Goal: Task Accomplishment & Management: Complete application form

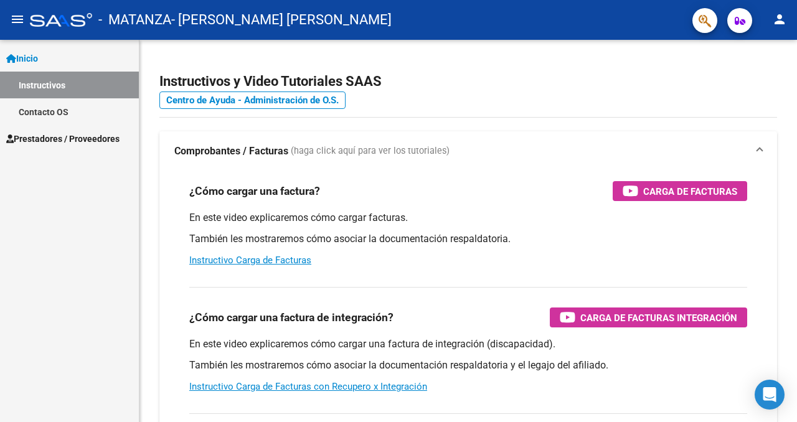
click at [92, 132] on span "Prestadores / Proveedores" at bounding box center [62, 139] width 113 height 14
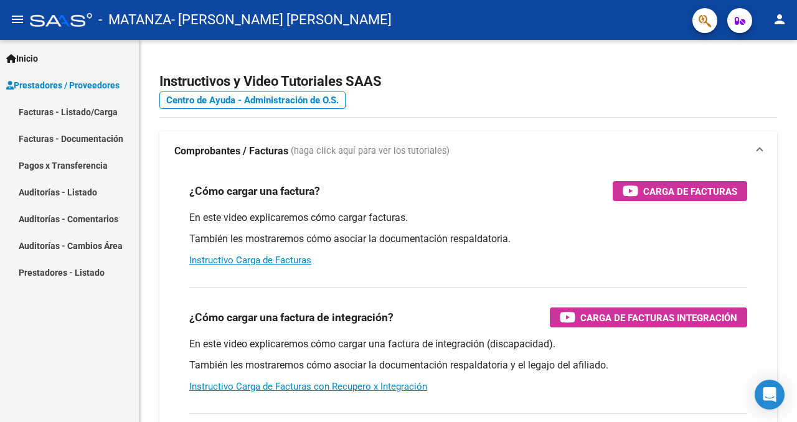
click at [91, 108] on link "Facturas - Listado/Carga" at bounding box center [69, 111] width 139 height 27
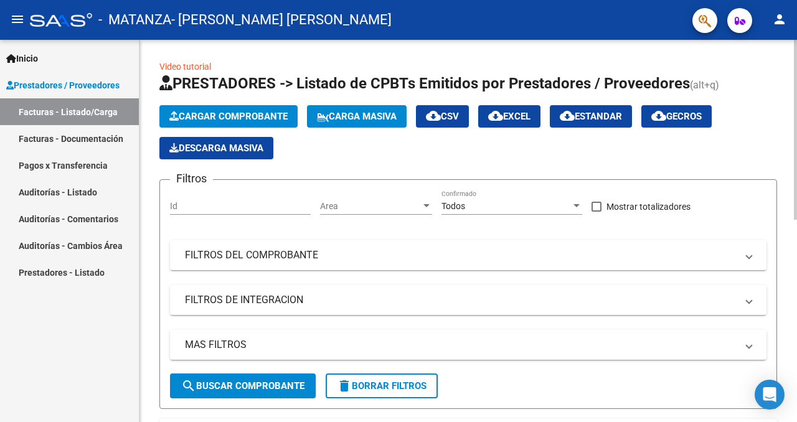
click at [219, 118] on span "Cargar Comprobante" at bounding box center [228, 116] width 118 height 11
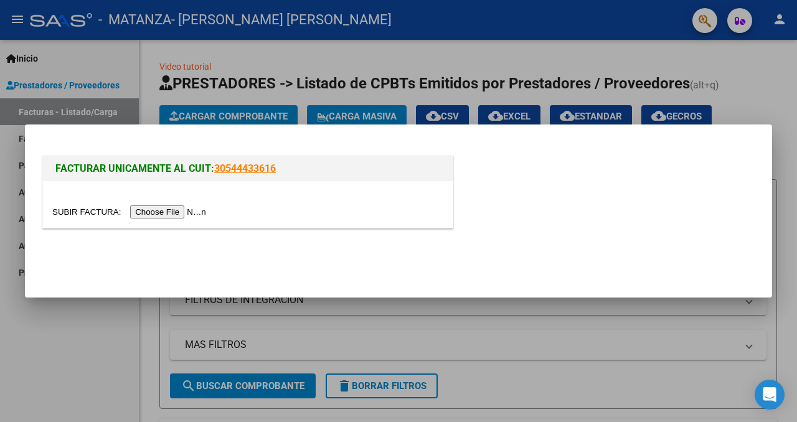
click at [11, 175] on div at bounding box center [398, 211] width 797 height 422
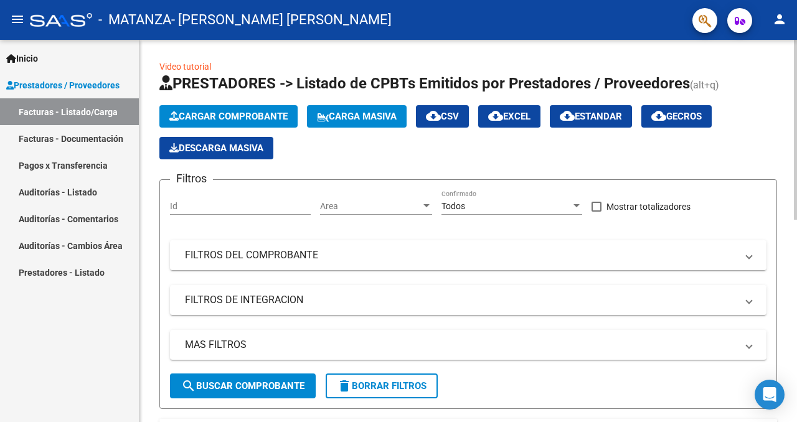
click at [218, 120] on span "Cargar Comprobante" at bounding box center [228, 116] width 118 height 11
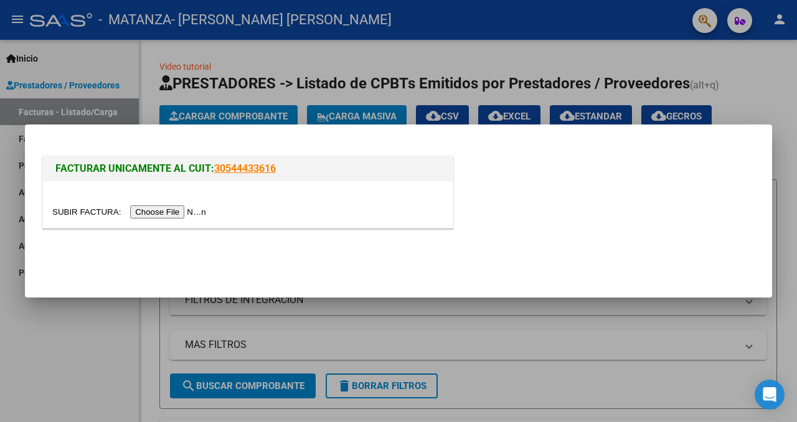
click at [191, 207] on input "file" at bounding box center [131, 211] width 158 height 13
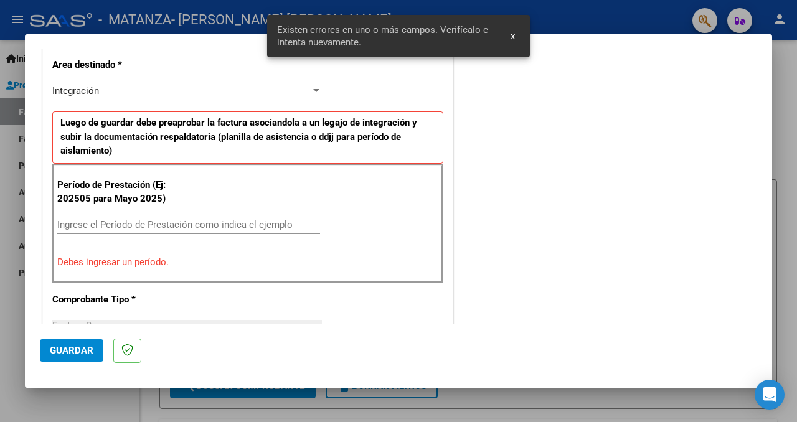
scroll to position [286, 0]
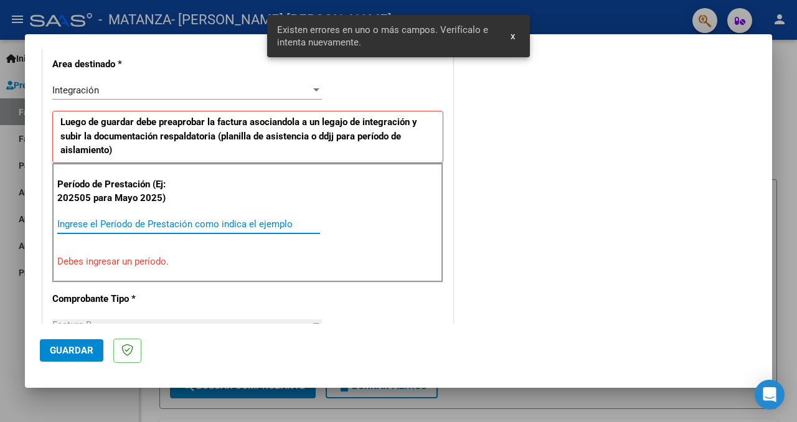
click at [196, 224] on input "Ingrese el Período de Prestación como indica el ejemplo" at bounding box center [188, 224] width 263 height 11
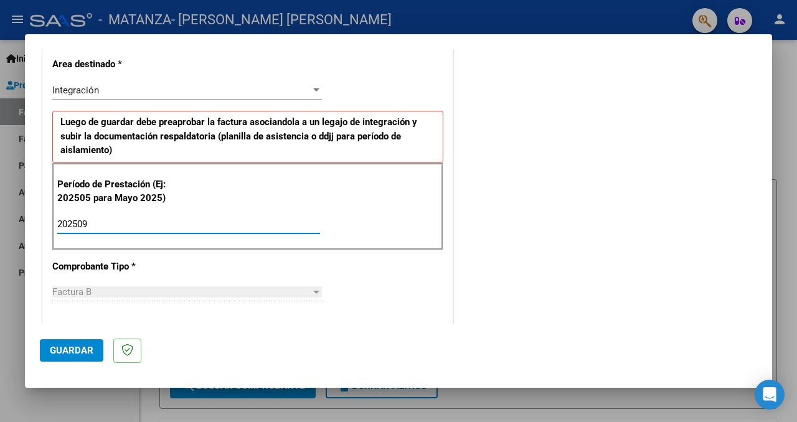
type input "202509"
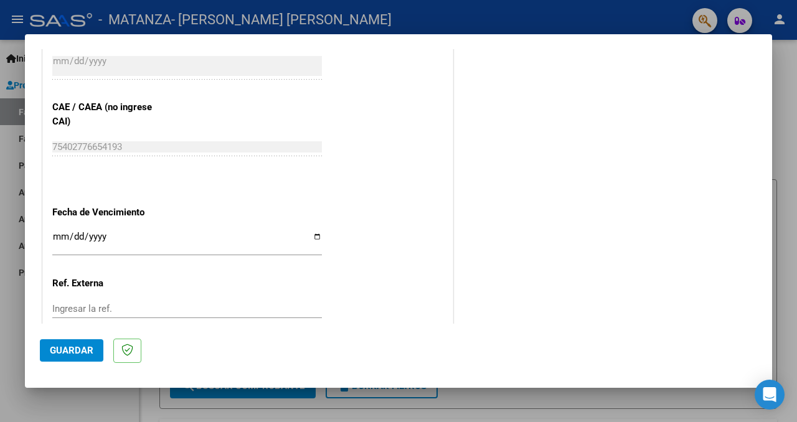
scroll to position [768, 0]
click at [315, 233] on input "Ingresar la fecha" at bounding box center [187, 241] width 270 height 20
type input "[DATE]"
click at [73, 341] on button "Guardar" at bounding box center [72, 350] width 64 height 22
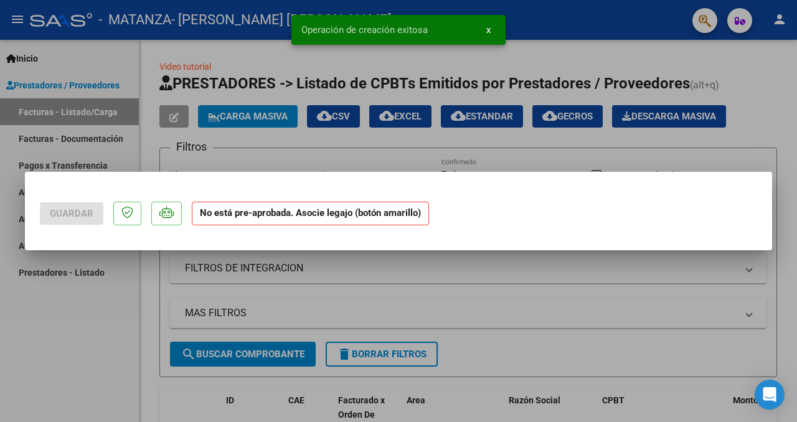
scroll to position [0, 0]
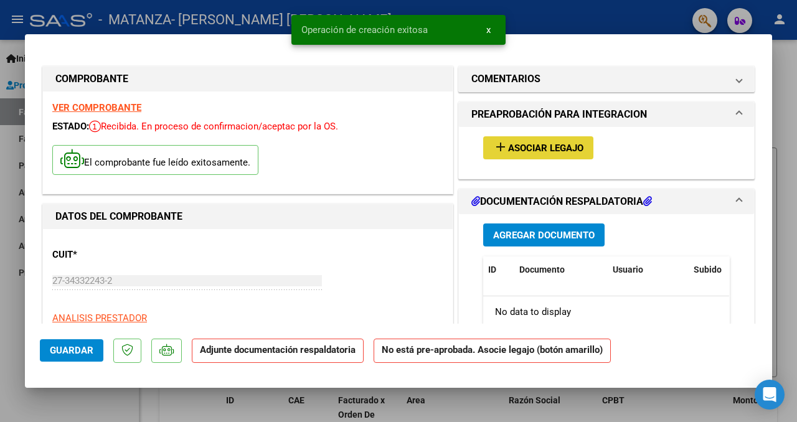
click at [545, 142] on span "add Asociar Legajo" at bounding box center [538, 147] width 90 height 11
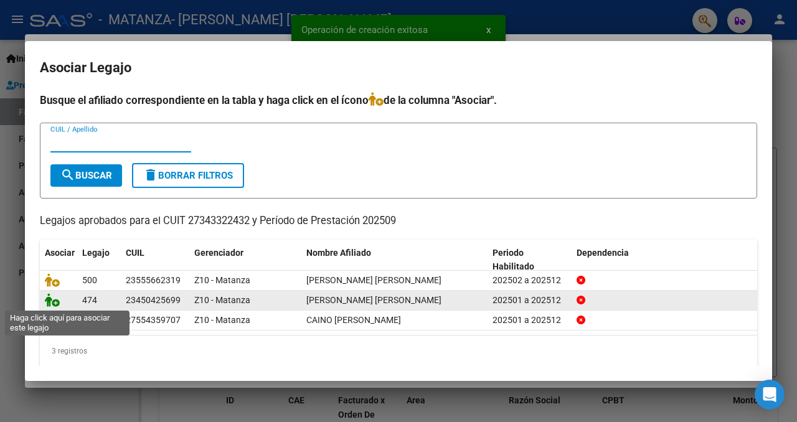
click at [50, 298] on icon at bounding box center [52, 300] width 15 height 14
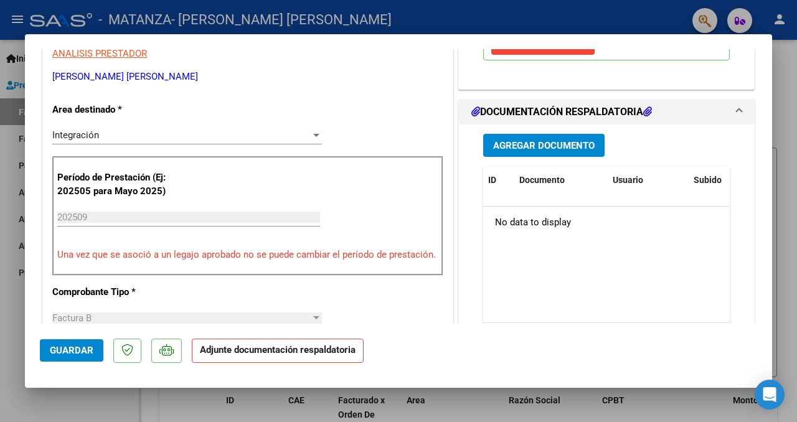
scroll to position [262, 0]
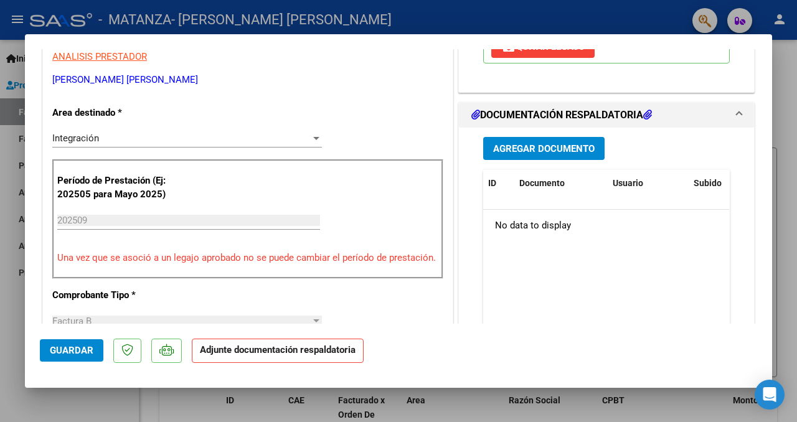
click at [569, 154] on span "Agregar Documento" at bounding box center [543, 148] width 101 height 11
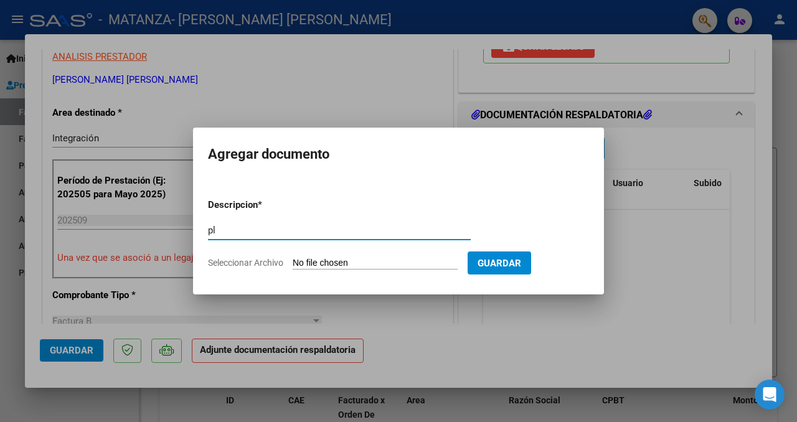
type input "p"
type input "Planilla de asistencia [PERSON_NAME] [DATE]"
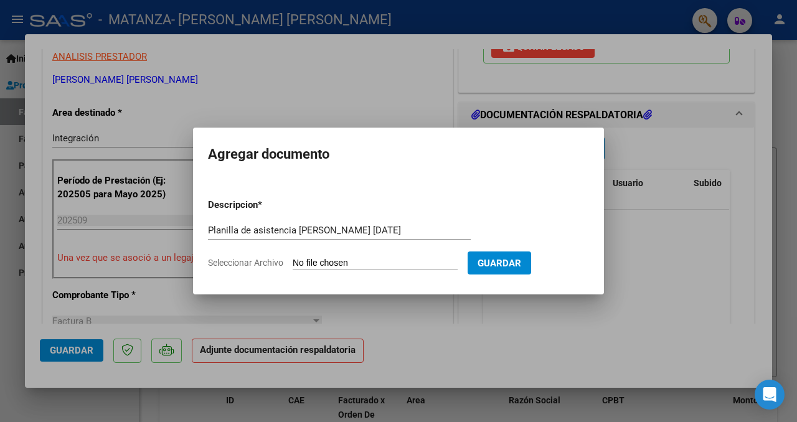
click at [441, 260] on input "Seleccionar Archivo" at bounding box center [375, 264] width 165 height 12
type input "C:\fakepath\Planilla [PERSON_NAME] [DATE].pdf"
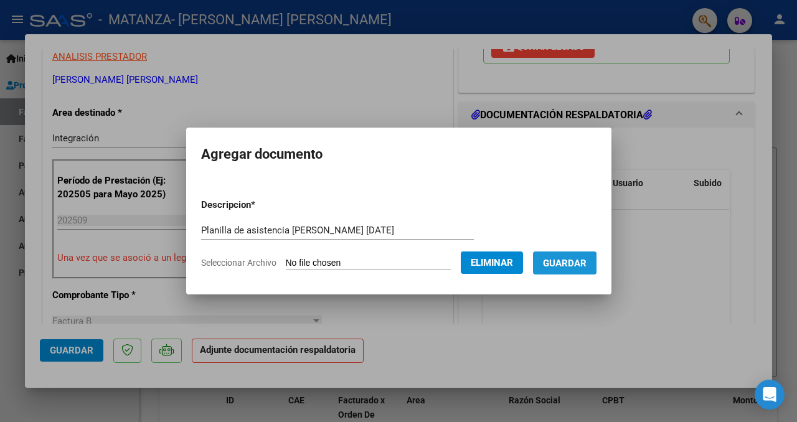
click at [558, 265] on span "Guardar" at bounding box center [565, 263] width 44 height 11
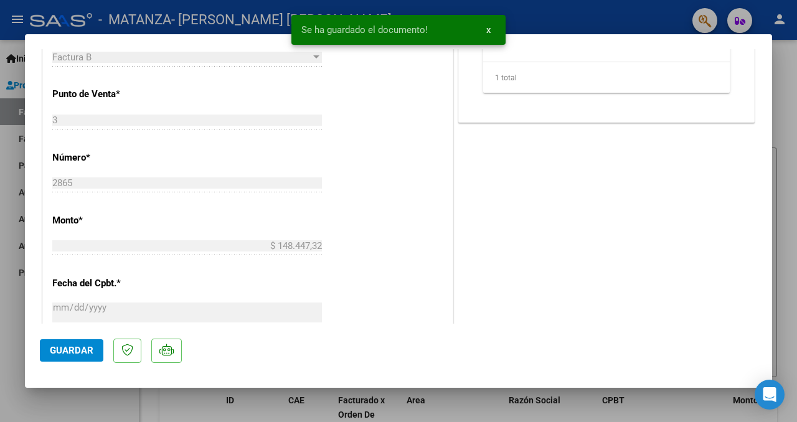
scroll to position [852, 0]
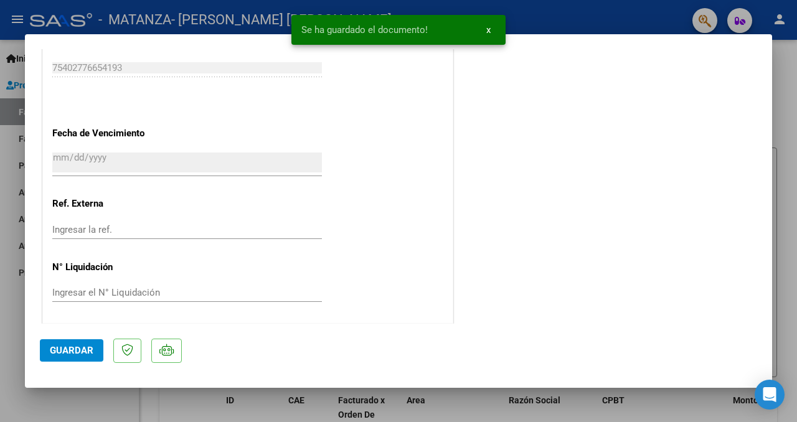
click at [59, 354] on span "Guardar" at bounding box center [72, 350] width 44 height 11
click at [62, 379] on mat-dialog-container "COMPROBANTE VER COMPROBANTE ESTADO: Recibida. En proceso de confirmacion/acepta…" at bounding box center [398, 210] width 747 height 353
click at [63, 394] on div at bounding box center [398, 211] width 797 height 422
type input "$ 0,00"
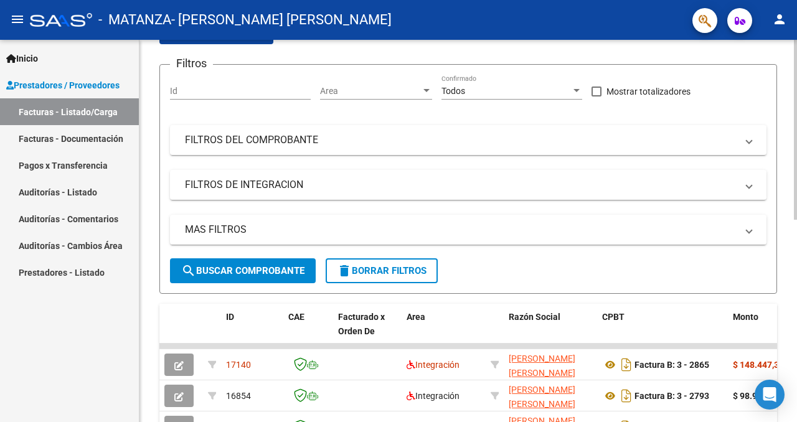
scroll to position [0, 0]
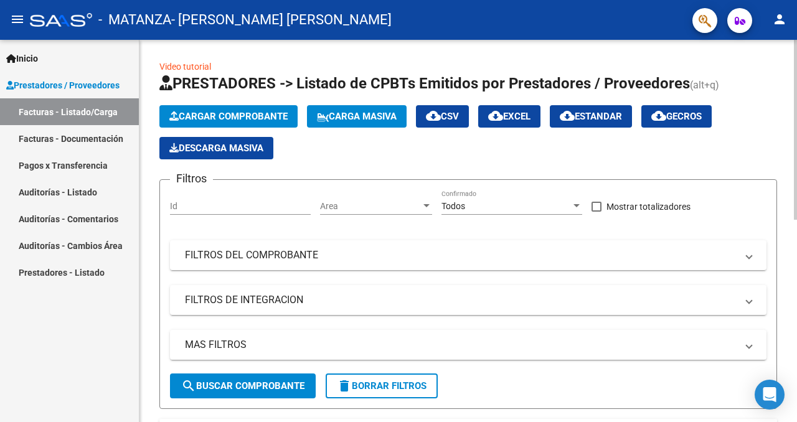
click at [255, 115] on span "Cargar Comprobante" at bounding box center [228, 116] width 118 height 11
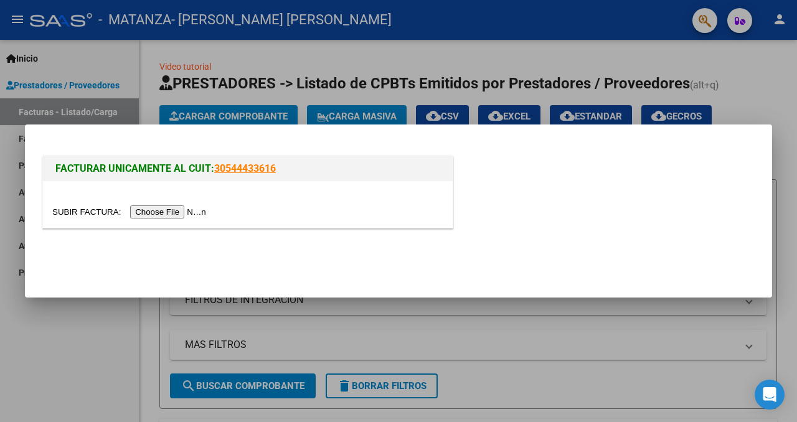
click at [174, 208] on input "file" at bounding box center [131, 211] width 158 height 13
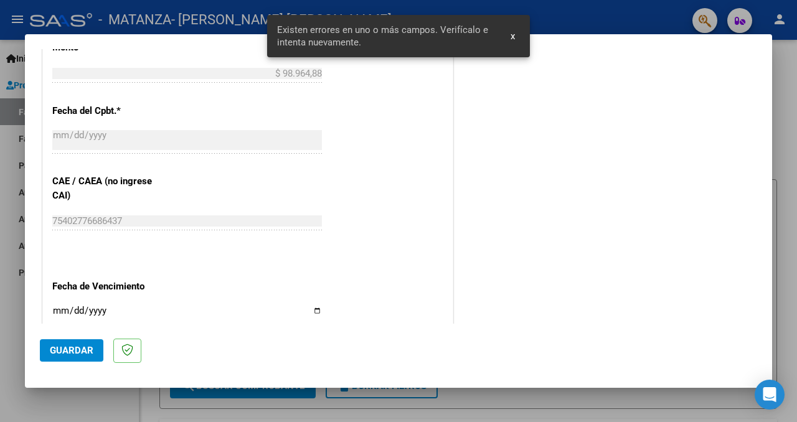
scroll to position [847, 0]
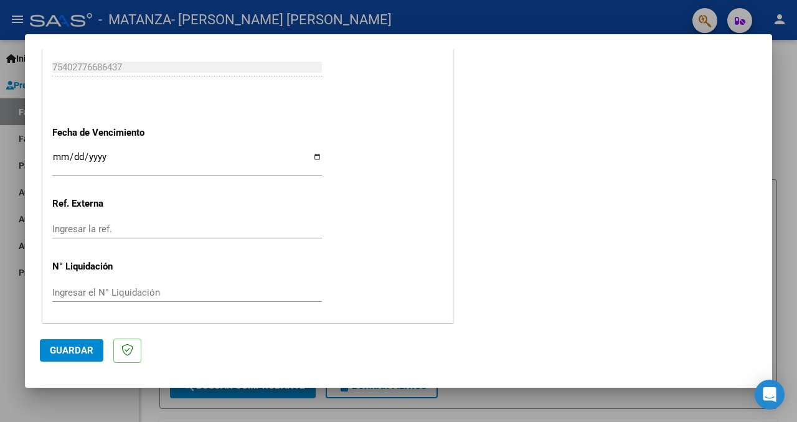
type input "202509"
click at [317, 160] on input "Ingresar la fecha" at bounding box center [187, 162] width 270 height 20
click at [318, 152] on input "Ingresar la fecha" at bounding box center [187, 162] width 270 height 20
type input "[DATE]"
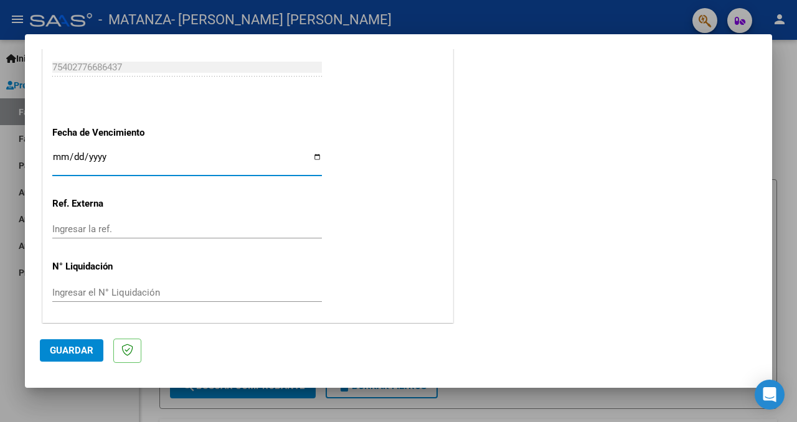
click at [82, 346] on span "Guardar" at bounding box center [72, 350] width 44 height 11
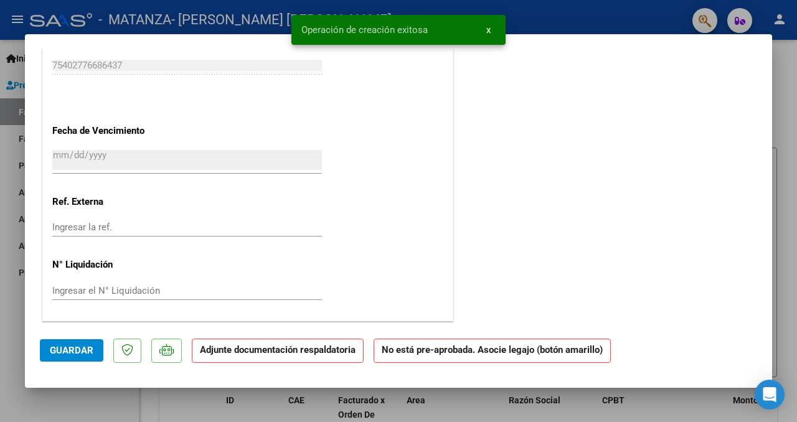
scroll to position [0, 0]
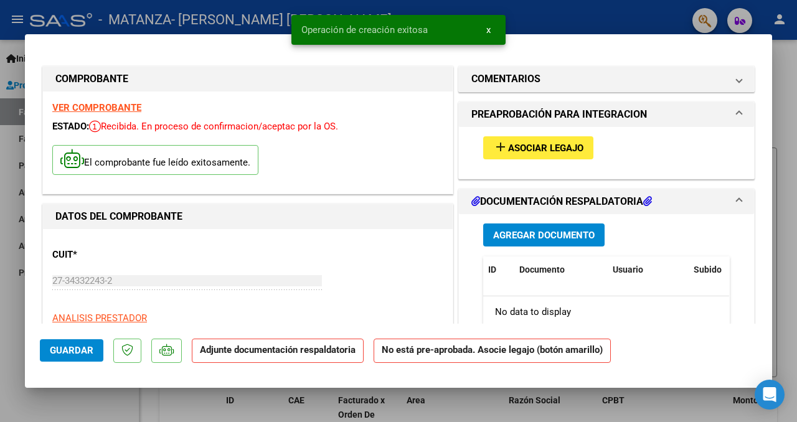
click at [517, 144] on span "Asociar Legajo" at bounding box center [545, 148] width 75 height 11
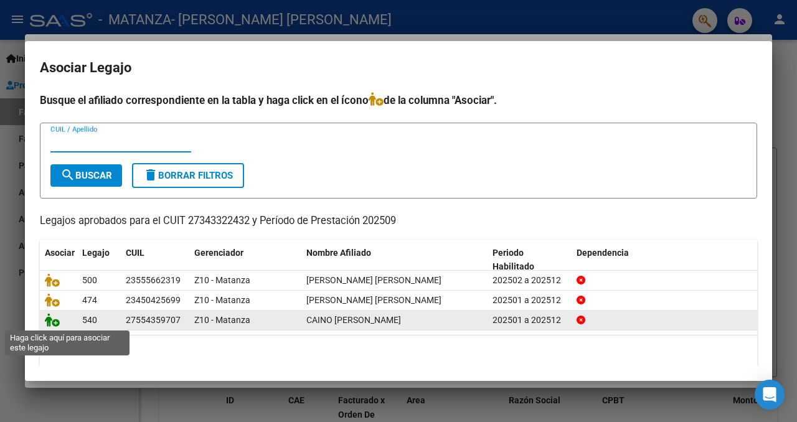
click at [53, 319] on icon at bounding box center [52, 320] width 15 height 14
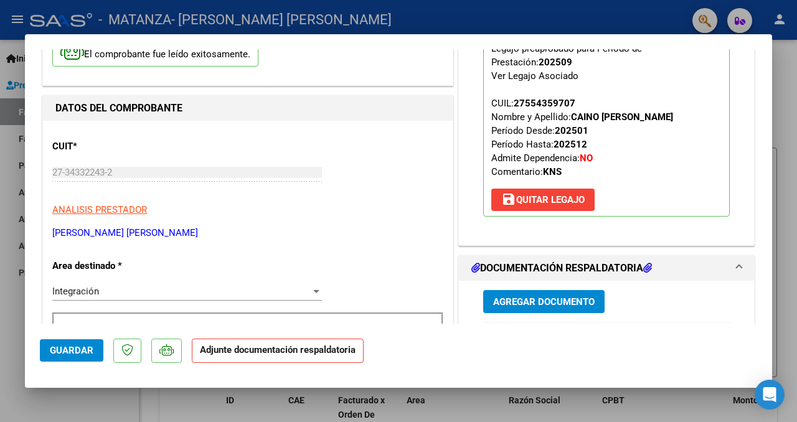
scroll to position [110, 0]
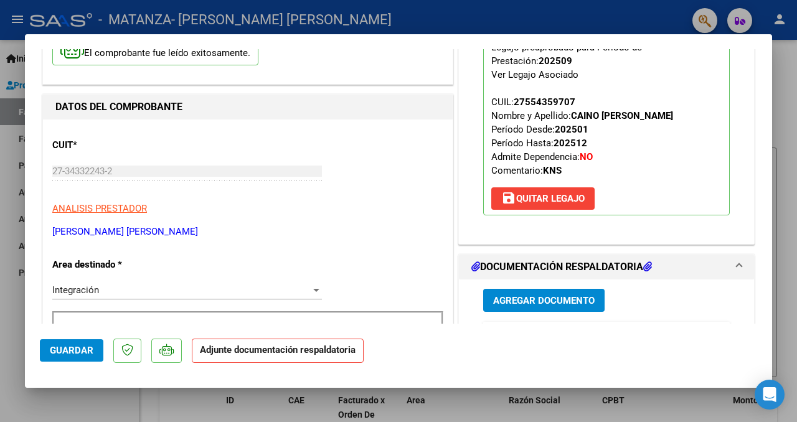
click at [523, 299] on span "Agregar Documento" at bounding box center [543, 300] width 101 height 11
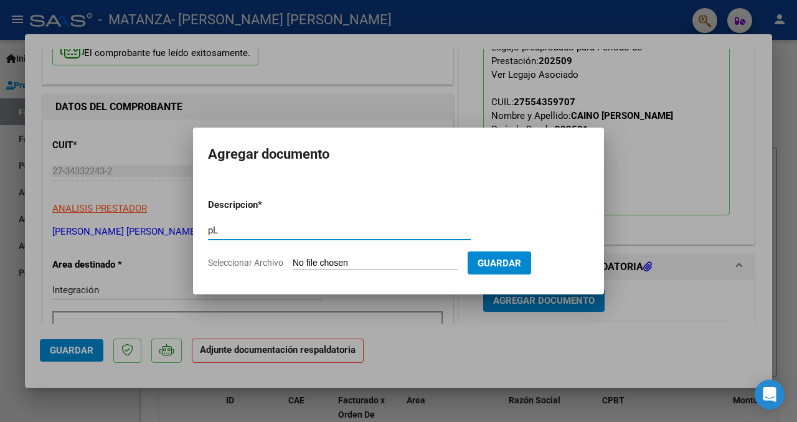
type input "p"
type input "Planilla de asistencia [PERSON_NAME] [DATE]"
click at [423, 262] on input "Seleccionar Archivo" at bounding box center [375, 264] width 165 height 12
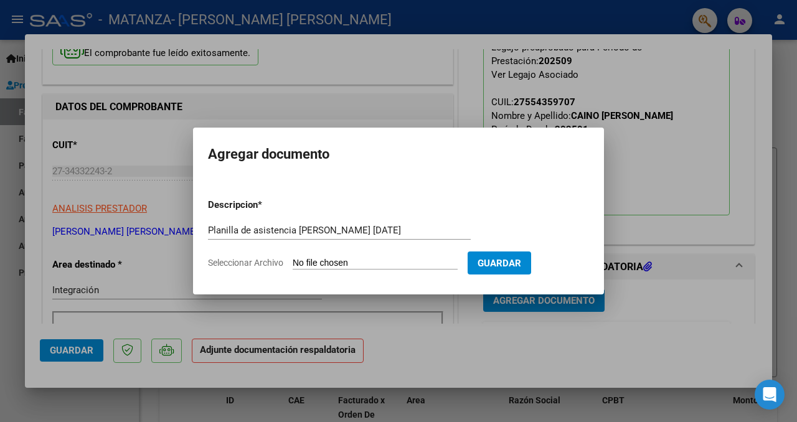
type input "C:\fakepath\Planilla [PERSON_NAME] [DATE].pdf"
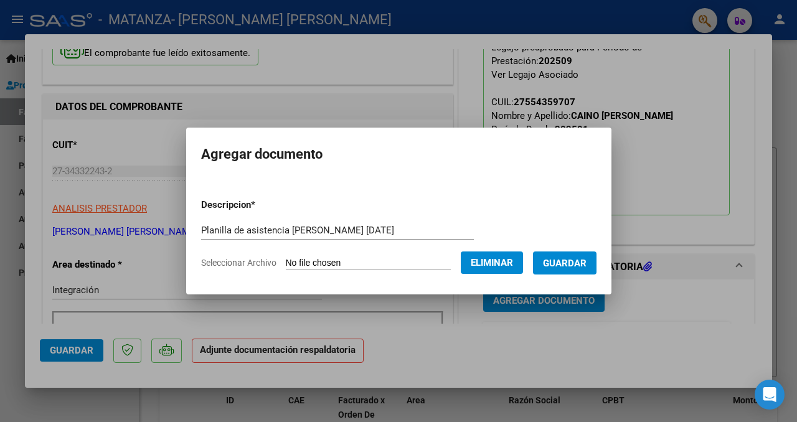
click at [562, 275] on form "Descripcion * Planilla de asistencia [PERSON_NAME] [DATE] Escriba aquí una desc…" at bounding box center [398, 234] width 395 height 91
click at [560, 254] on button "Guardar" at bounding box center [565, 263] width 64 height 23
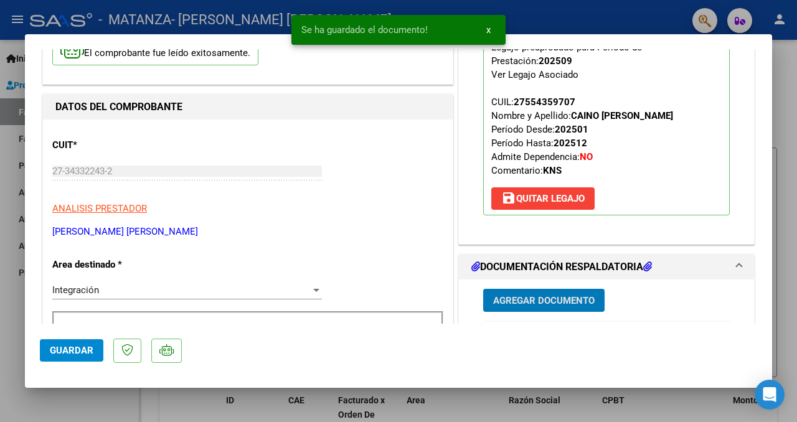
click at [72, 344] on button "Guardar" at bounding box center [72, 350] width 64 height 22
click at [14, 365] on div at bounding box center [398, 211] width 797 height 422
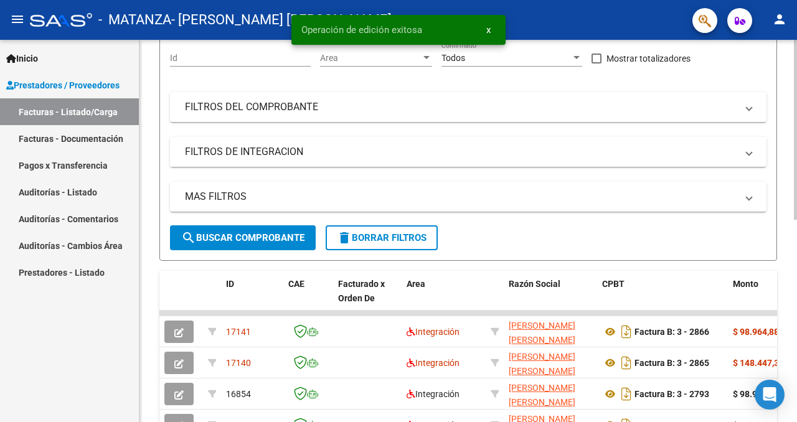
scroll to position [0, 0]
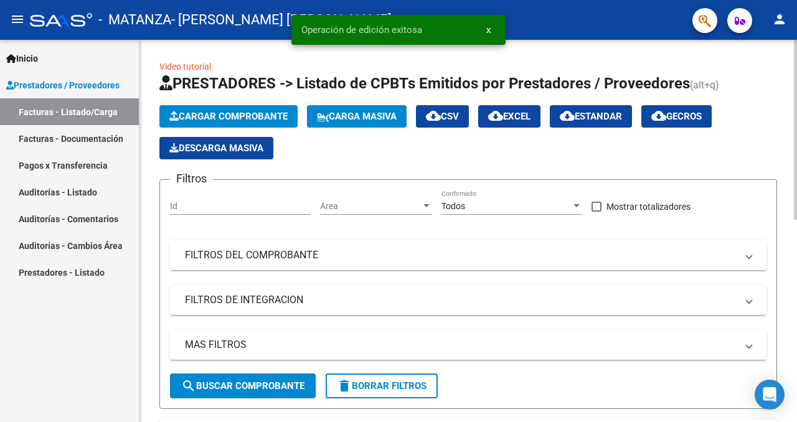
click at [207, 118] on span "Cargar Comprobante" at bounding box center [228, 116] width 118 height 11
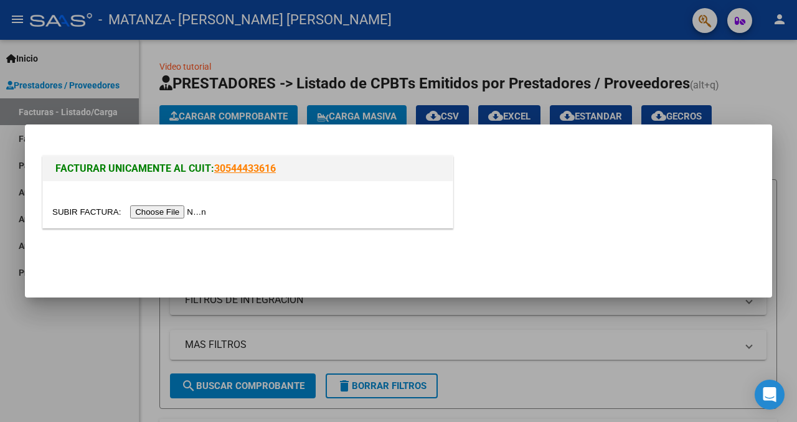
click at [147, 217] on input "file" at bounding box center [131, 211] width 158 height 13
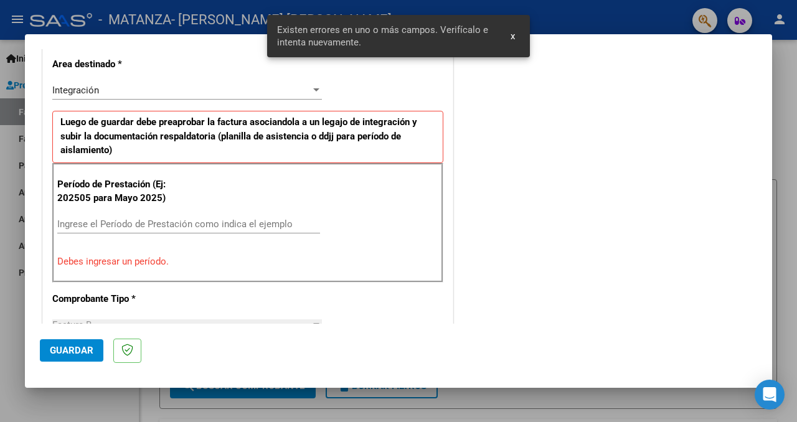
scroll to position [351, 0]
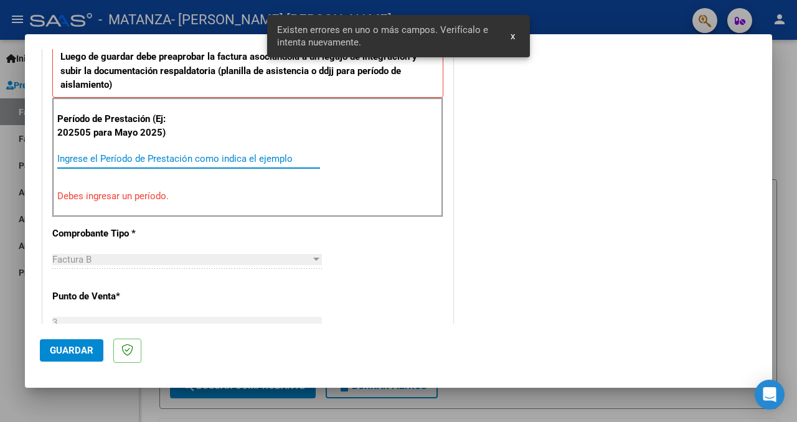
click at [164, 156] on input "Ingrese el Período de Prestación como indica el ejemplo" at bounding box center [188, 158] width 263 height 11
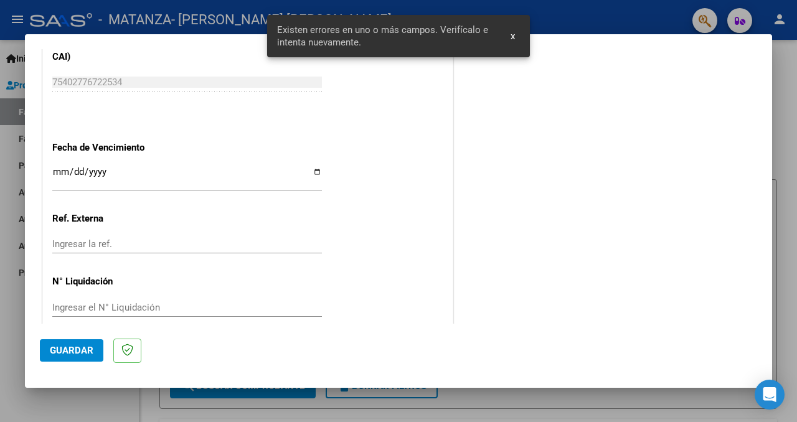
scroll to position [847, 0]
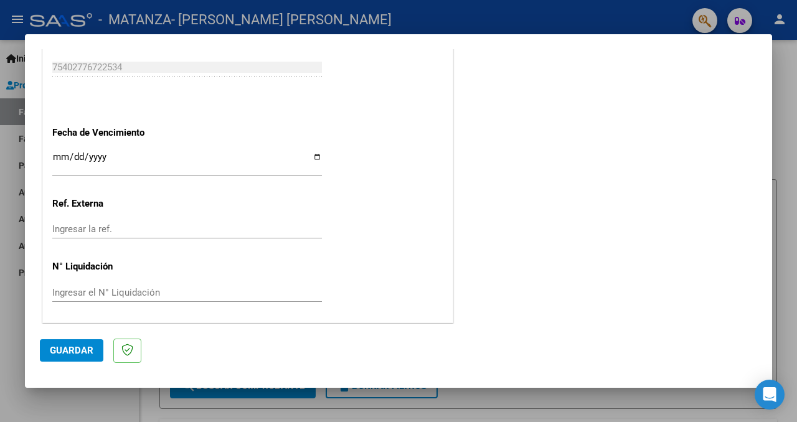
type input "202509"
click at [311, 153] on input "Ingresar la fecha" at bounding box center [187, 162] width 270 height 20
click at [314, 153] on input "Ingresar la fecha" at bounding box center [187, 162] width 270 height 20
type input "[DATE]"
click at [64, 349] on span "Guardar" at bounding box center [72, 350] width 44 height 11
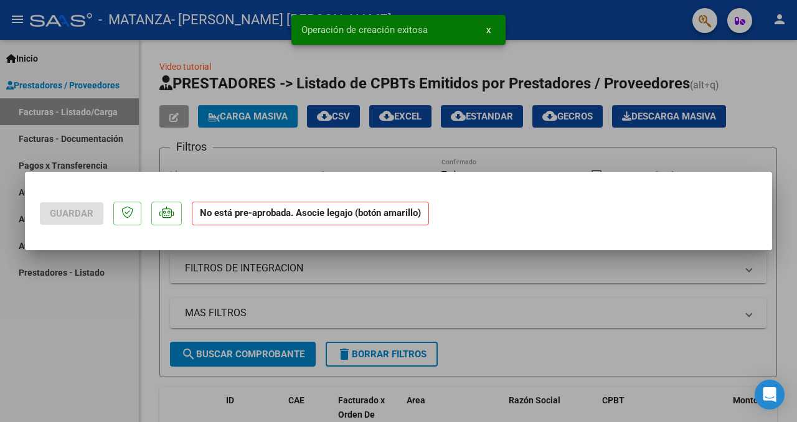
scroll to position [0, 0]
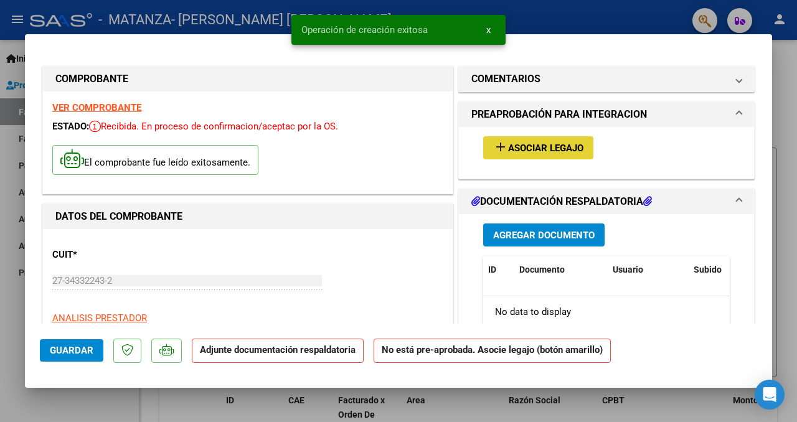
click at [547, 138] on button "add Asociar Legajo" at bounding box center [538, 147] width 110 height 23
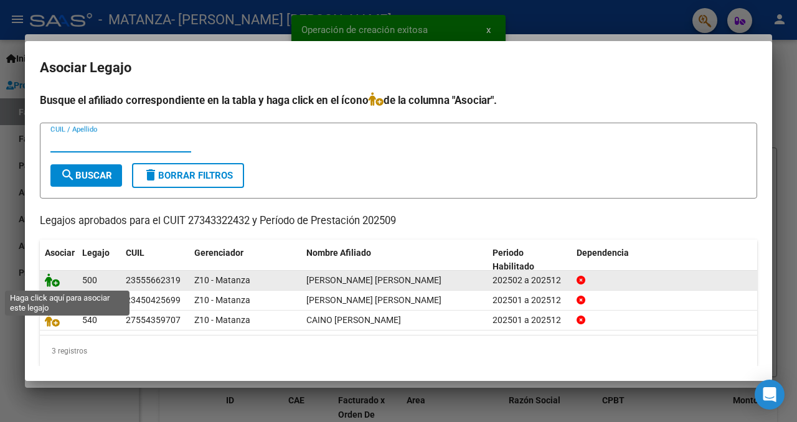
click at [52, 281] on icon at bounding box center [52, 280] width 15 height 14
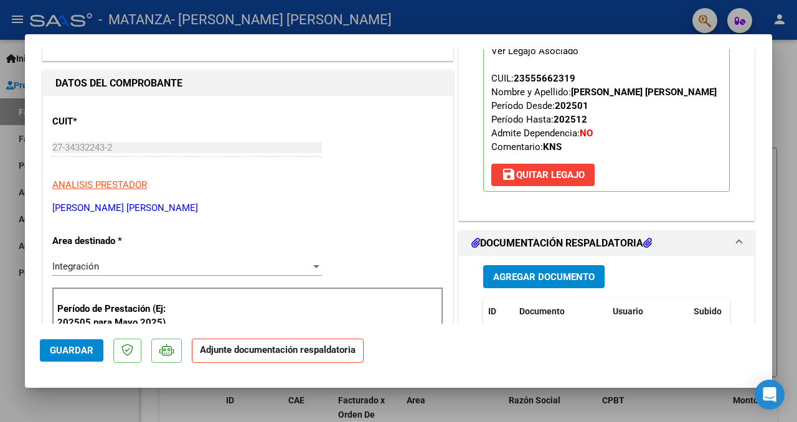
scroll to position [140, 0]
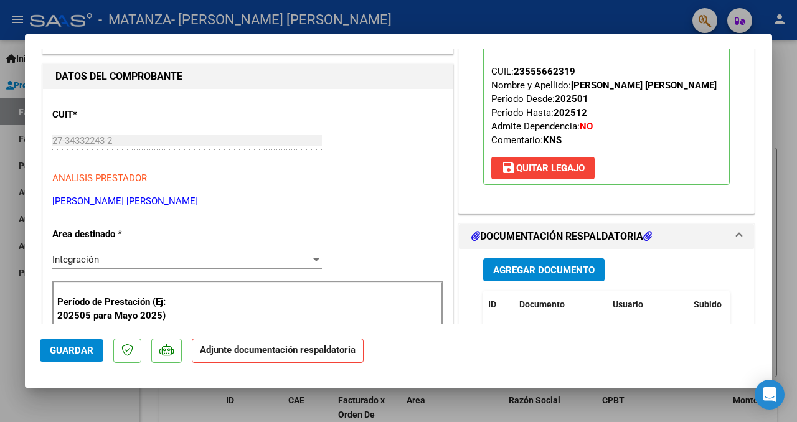
click at [519, 276] on span "Agregar Documento" at bounding box center [543, 270] width 101 height 11
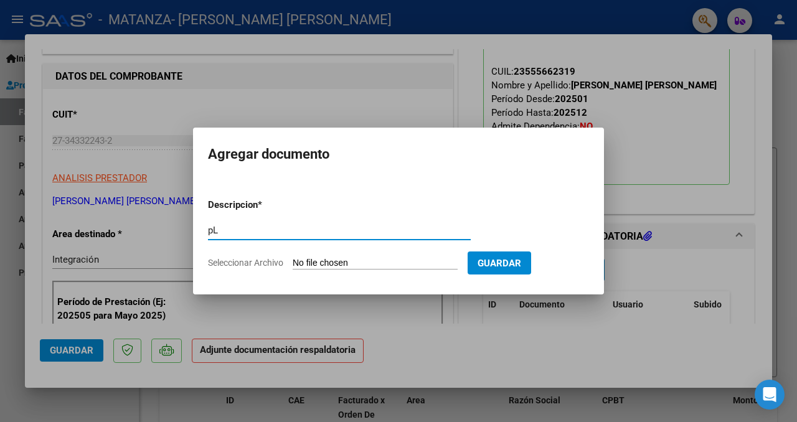
type input "p"
click at [347, 231] on input "Planilla de asistencia [PERSON_NAME] [DATE]" at bounding box center [339, 230] width 263 height 11
type input "Planilla de asistencia [PERSON_NAME] [DATE]"
click at [364, 256] on form "Descripcion * Planilla de asistencia [PERSON_NAME] [DATE] Escriba aquí una desc…" at bounding box center [398, 234] width 381 height 91
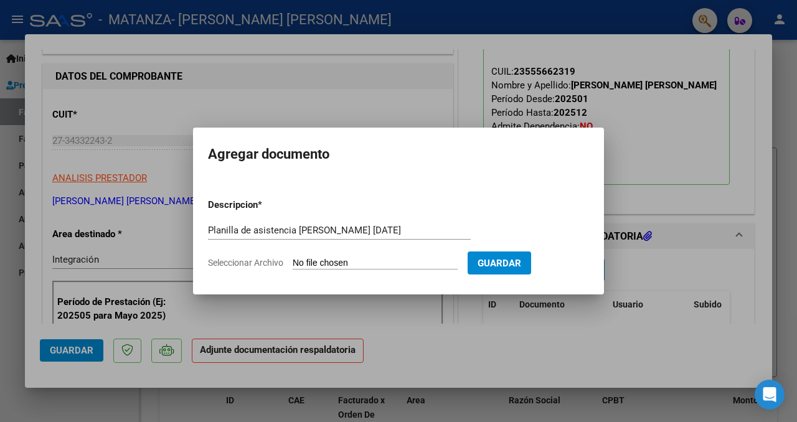
click at [361, 263] on input "Seleccionar Archivo" at bounding box center [375, 264] width 165 height 12
type input "C:\fakepath\Planilla [PERSON_NAME] [DATE].pdf"
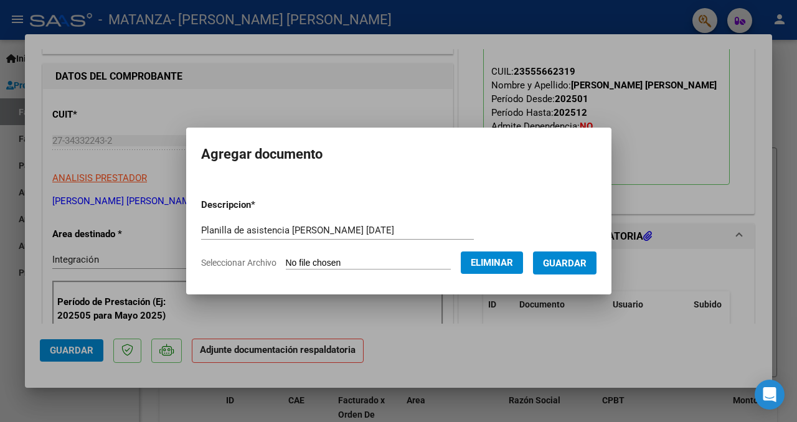
click at [583, 267] on span "Guardar" at bounding box center [565, 263] width 44 height 11
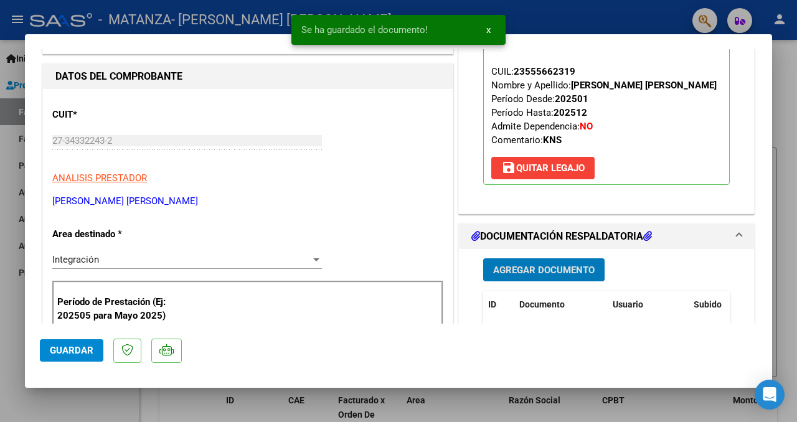
scroll to position [852, 0]
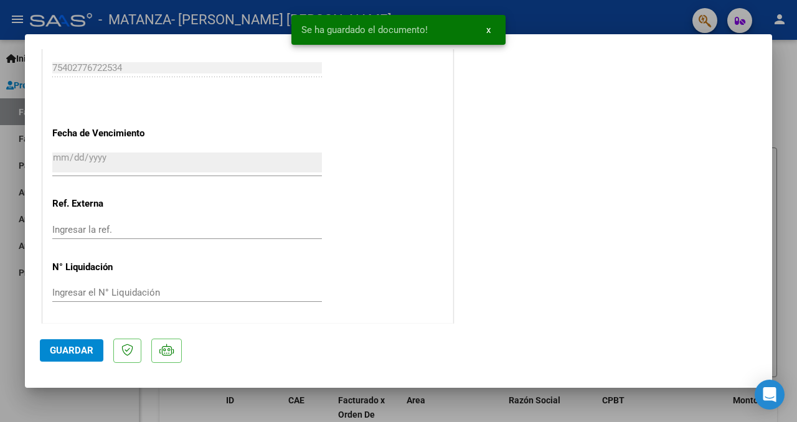
click at [60, 356] on button "Guardar" at bounding box center [72, 350] width 64 height 22
click at [6, 399] on div at bounding box center [398, 211] width 797 height 422
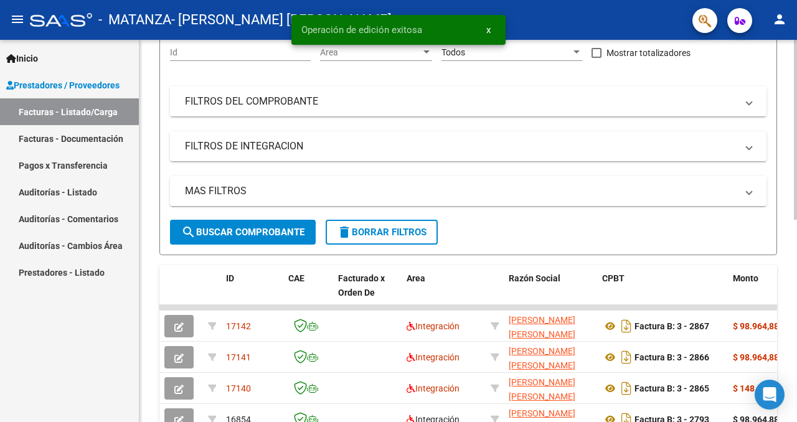
scroll to position [161, 0]
